Goal: Task Accomplishment & Management: Use online tool/utility

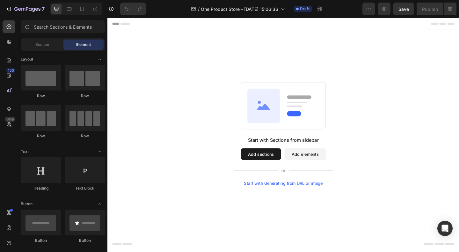
click at [272, 164] on button "Add sections" at bounding box center [274, 166] width 44 height 13
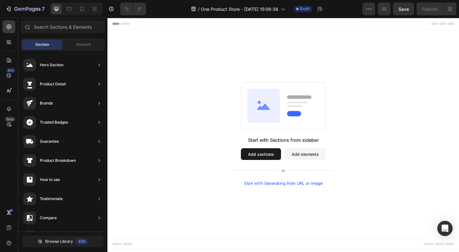
click at [298, 196] on div "Start with Generating from URL or image" at bounding box center [299, 197] width 86 height 5
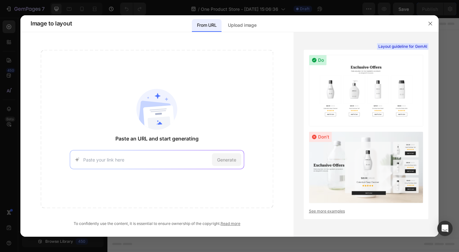
click at [240, 24] on p "Upload image" at bounding box center [242, 25] width 28 height 8
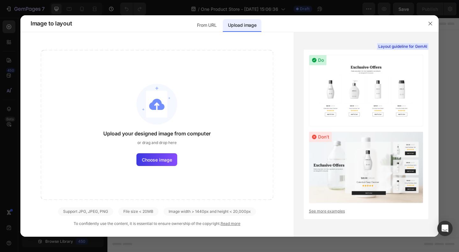
click at [165, 161] on span "Choose image" at bounding box center [157, 159] width 30 height 7
click at [0, 0] on input "Choose image" at bounding box center [0, 0] width 0 height 0
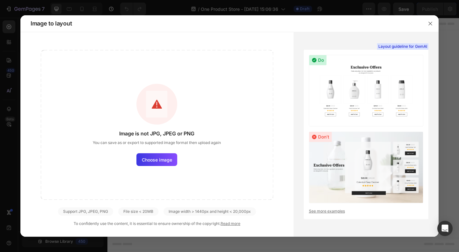
click at [163, 154] on label "Choose image" at bounding box center [156, 159] width 41 height 13
click at [0, 0] on input "Choose image" at bounding box center [0, 0] width 0 height 0
click at [432, 26] on button "button" at bounding box center [430, 23] width 10 height 10
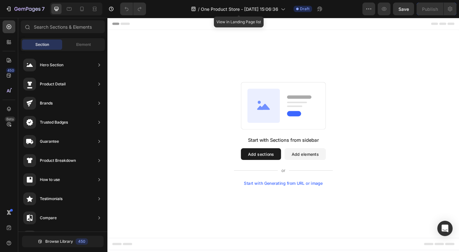
click at [286, 11] on icon at bounding box center [282, 9] width 6 height 6
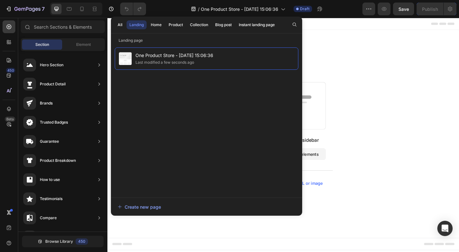
click at [347, 35] on div "Start with Sections from sidebar Add sections Add elements Start with Generatin…" at bounding box center [298, 144] width 382 height 226
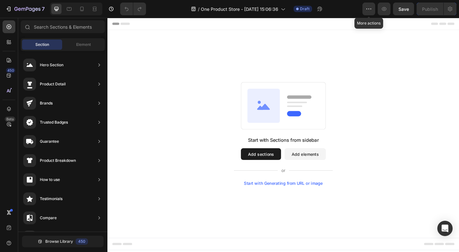
click at [368, 11] on icon "button" at bounding box center [368, 9] width 6 height 6
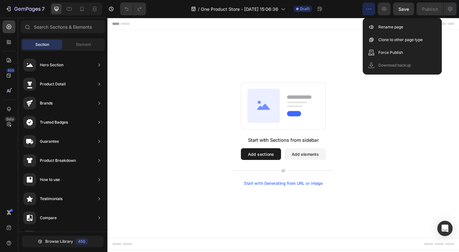
click at [366, 126] on div "Start with Sections from sidebar Add sections Add elements Start with Generatin…" at bounding box center [298, 144] width 336 height 113
drag, startPoint x: 371, startPoint y: 209, endPoint x: 234, endPoint y: 163, distance: 144.6
click at [234, 163] on div "Start with Sections from sidebar Add sections Add elements Start with Generatin…" at bounding box center [298, 144] width 382 height 226
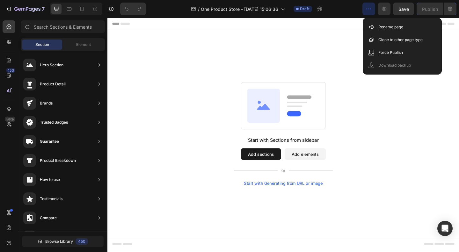
drag, startPoint x: 247, startPoint y: 198, endPoint x: 337, endPoint y: 207, distance: 90.7
click at [337, 207] on div "Start with Sections from sidebar Add sections Add elements Start with Generatin…" at bounding box center [298, 144] width 382 height 226
drag, startPoint x: 346, startPoint y: 199, endPoint x: 234, endPoint y: 163, distance: 117.2
click at [234, 163] on div "Start with Sections from sidebar Add sections Add elements Start with Generatin…" at bounding box center [298, 144] width 336 height 113
click at [222, 52] on div "Start with Sections from sidebar Add sections Add elements Start with Generatin…" at bounding box center [298, 144] width 382 height 226
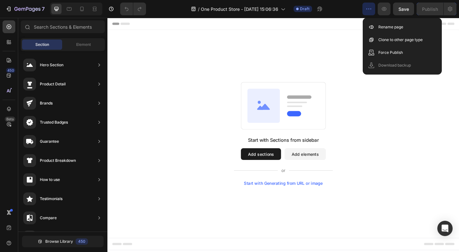
click at [222, 52] on div "Start with Sections from sidebar Add sections Add elements Start with Generatin…" at bounding box center [298, 144] width 382 height 226
click at [301, 197] on div "Start with Generating from URL or image" at bounding box center [299, 197] width 86 height 5
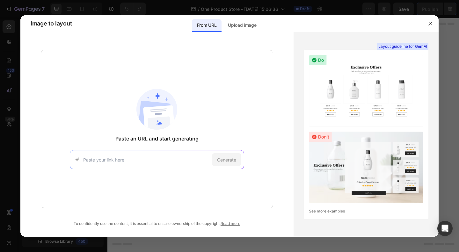
click at [235, 26] on p "Upload image" at bounding box center [242, 25] width 28 height 8
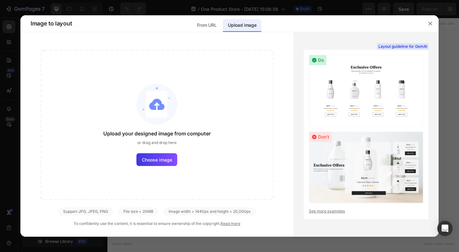
click at [431, 25] on icon "button" at bounding box center [430, 24] width 4 height 4
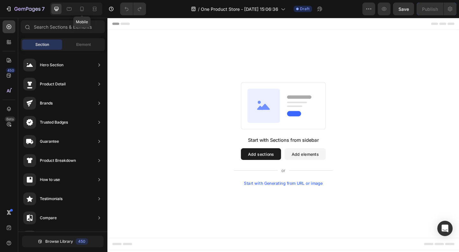
click at [82, 8] on icon at bounding box center [82, 9] width 6 height 6
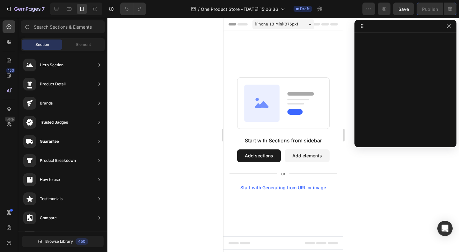
click at [265, 156] on button "Add sections" at bounding box center [259, 155] width 44 height 13
click at [312, 157] on button "Add elements" at bounding box center [307, 155] width 45 height 13
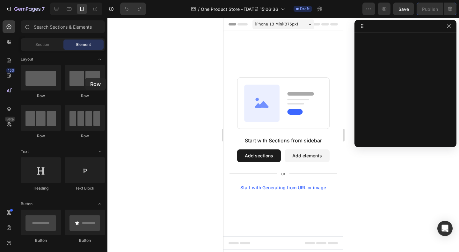
click at [85, 78] on div at bounding box center [85, 77] width 40 height 25
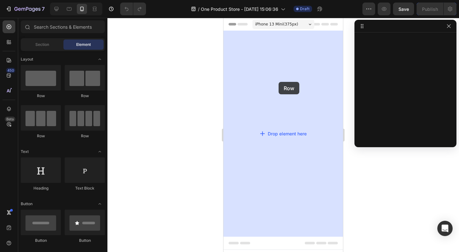
drag, startPoint x: 308, startPoint y: 96, endPoint x: 261, endPoint y: 77, distance: 50.5
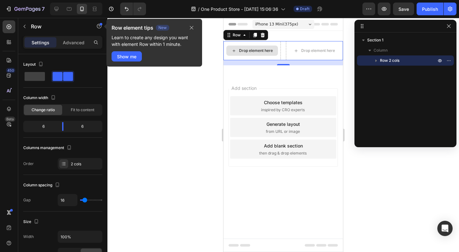
click at [243, 49] on div "Drop element here" at bounding box center [256, 50] width 34 height 5
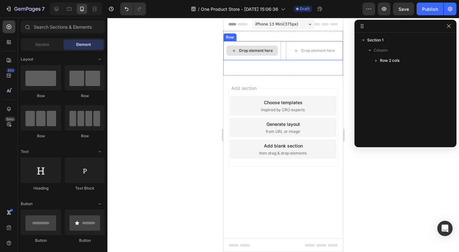
click at [237, 51] on div "Drop element here" at bounding box center [252, 51] width 52 height 10
click at [235, 51] on icon at bounding box center [233, 50] width 5 height 5
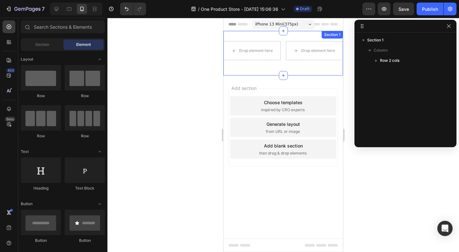
click at [285, 77] on icon at bounding box center [283, 75] width 5 height 5
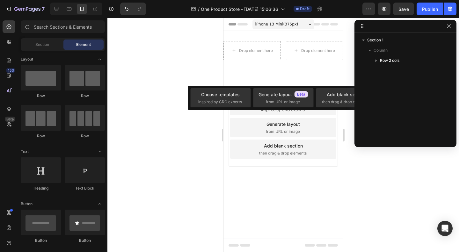
click at [316, 72] on div "Drop element here Drop element here Row Section 1" at bounding box center [282, 53] width 119 height 45
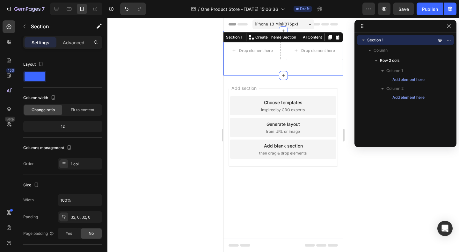
click at [197, 153] on div at bounding box center [282, 135] width 351 height 234
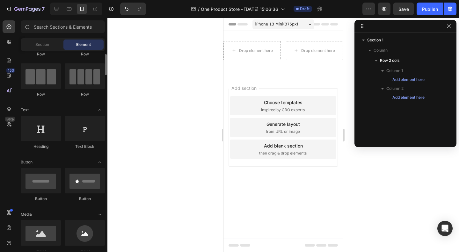
scroll to position [42, 0]
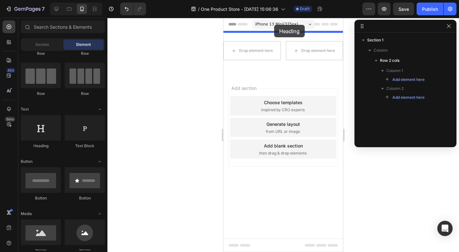
drag, startPoint x: 268, startPoint y: 148, endPoint x: 274, endPoint y: 25, distance: 123.5
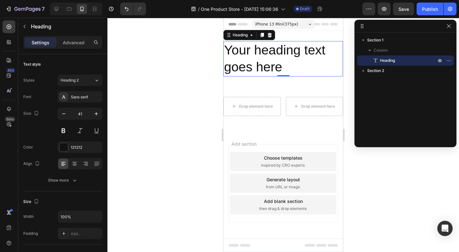
click at [154, 112] on div at bounding box center [282, 135] width 351 height 234
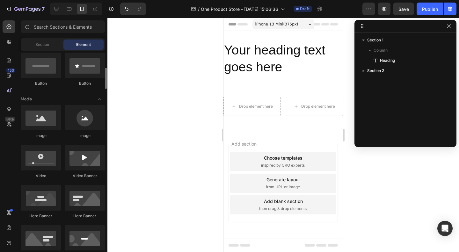
scroll to position [157, 0]
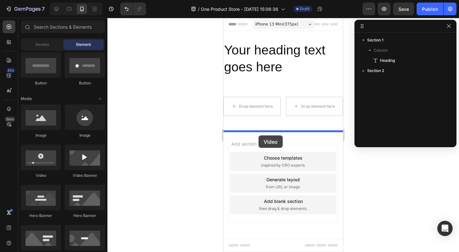
drag, startPoint x: 263, startPoint y: 179, endPoint x: 258, endPoint y: 135, distance: 43.9
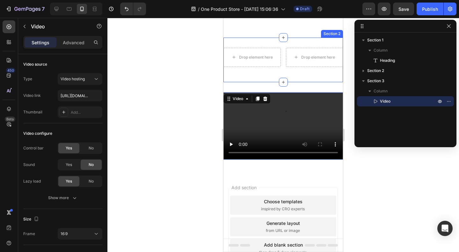
scroll to position [91, 0]
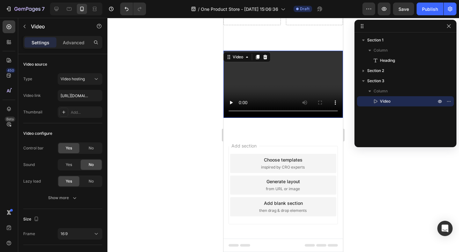
click at [437, 10] on div "Publish" at bounding box center [430, 9] width 16 height 7
drag, startPoint x: 409, startPoint y: 10, endPoint x: 445, endPoint y: 30, distance: 41.5
click at [445, 0] on div "7 / One Product Store - Aug 27, 15:06:36 Published Preview Save Publish 450 Bet…" at bounding box center [229, 0] width 459 height 0
click at [220, 8] on span "One Product Store - Aug 27, 15:06:36" at bounding box center [235, 9] width 77 height 7
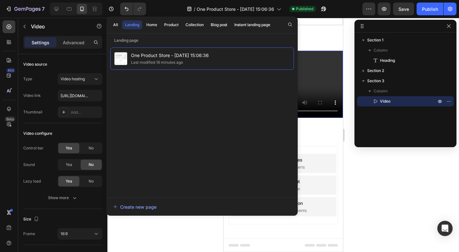
click at [172, 57] on span "One Product Store - Aug 27, 15:06:36" at bounding box center [170, 56] width 78 height 8
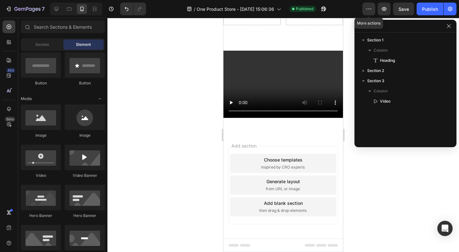
click at [369, 4] on button "button" at bounding box center [368, 9] width 13 height 13
click at [457, 11] on div "7 / One Product Store - Aug 27, 15:06:36 Published Preview Save Publish" at bounding box center [229, 9] width 459 height 18
click at [453, 10] on button "button" at bounding box center [450, 9] width 13 height 13
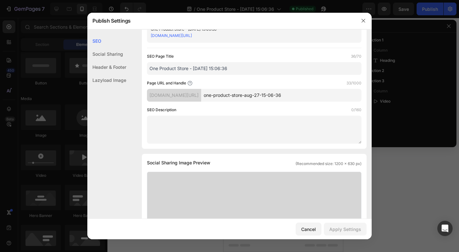
scroll to position [0, 0]
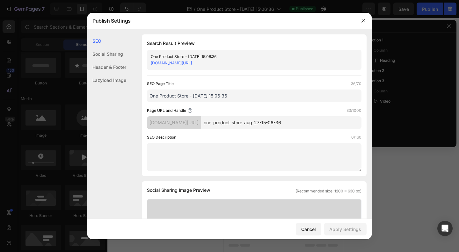
click at [174, 96] on input "One Product Store - Aug 27, 15:06:36" at bounding box center [254, 96] width 214 height 13
type input "r"
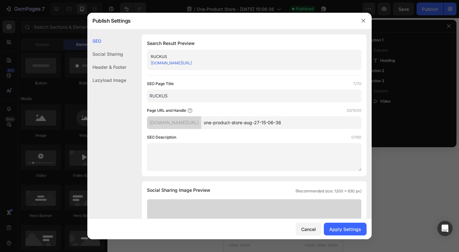
type input "RUCKUS"
click at [329, 61] on div "chargeit2thegamedrinkingcards.myshopify.com/pages/one-product-store-aug-27-15-0…" at bounding box center [249, 63] width 196 height 6
click at [333, 124] on input "one-product-store-aug-27-15-06-36" at bounding box center [281, 122] width 160 height 13
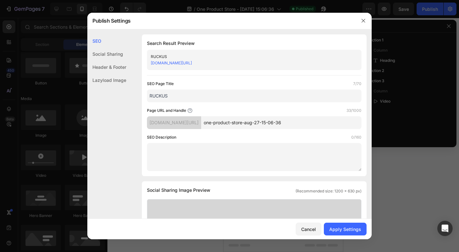
drag, startPoint x: 350, startPoint y: 124, endPoint x: 257, endPoint y: 119, distance: 93.2
click at [257, 119] on div "chargeit2thegamedrinkingcards.myshopify.com/pages/ one-product-store-aug-27-15-…" at bounding box center [254, 122] width 214 height 13
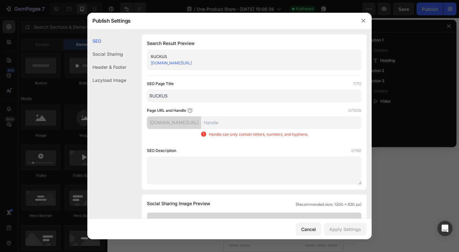
click at [288, 121] on input "text" at bounding box center [281, 122] width 160 height 13
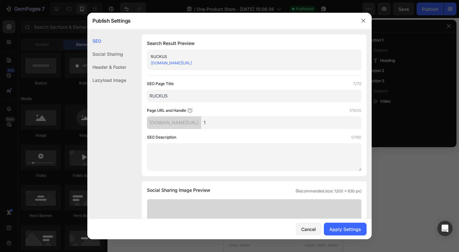
click at [177, 126] on div "chargeit2thegamedrinkingcards.myshopify.com/pages/" at bounding box center [174, 122] width 54 height 13
click at [196, 125] on div "chargeit2thegamedrinkingcards.myshopify.com/pages/" at bounding box center [174, 122] width 54 height 13
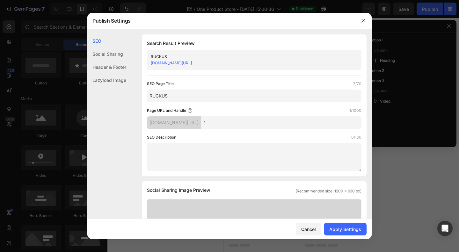
click at [275, 121] on input "1" at bounding box center [281, 122] width 160 height 13
type input "ruckus"
click at [281, 135] on div "SEO Description 0/160" at bounding box center [254, 137] width 214 height 6
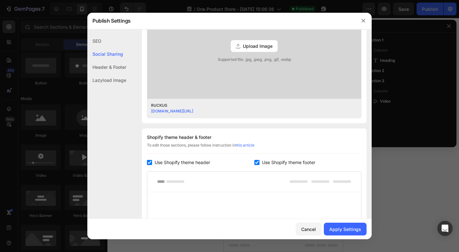
scroll to position [163, 0]
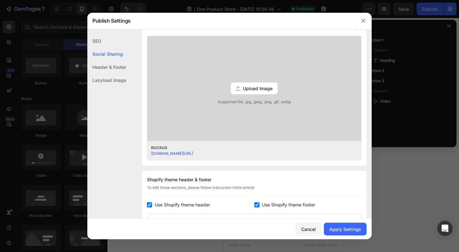
click at [344, 227] on div "Apply Settings" at bounding box center [345, 229] width 32 height 7
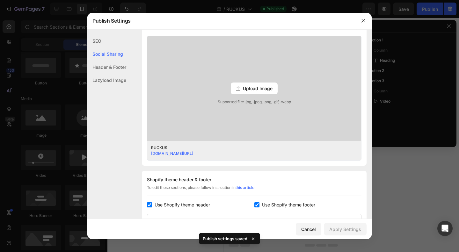
click at [364, 19] on icon "button" at bounding box center [363, 20] width 5 height 5
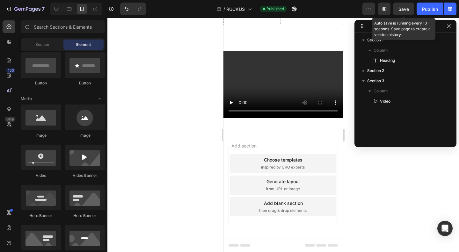
click at [401, 8] on span "Save" at bounding box center [403, 8] width 11 height 5
click at [423, 8] on div "Publish" at bounding box center [430, 9] width 16 height 7
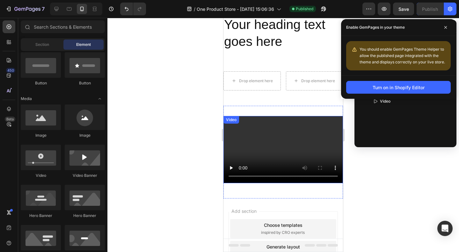
scroll to position [0, 0]
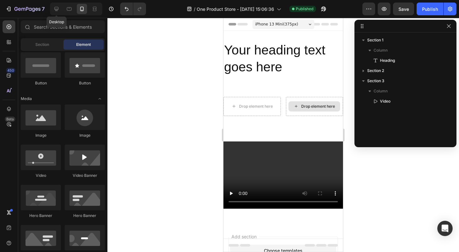
click at [57, 10] on icon at bounding box center [56, 9] width 4 height 4
